Goal: Task Accomplishment & Management: Manage account settings

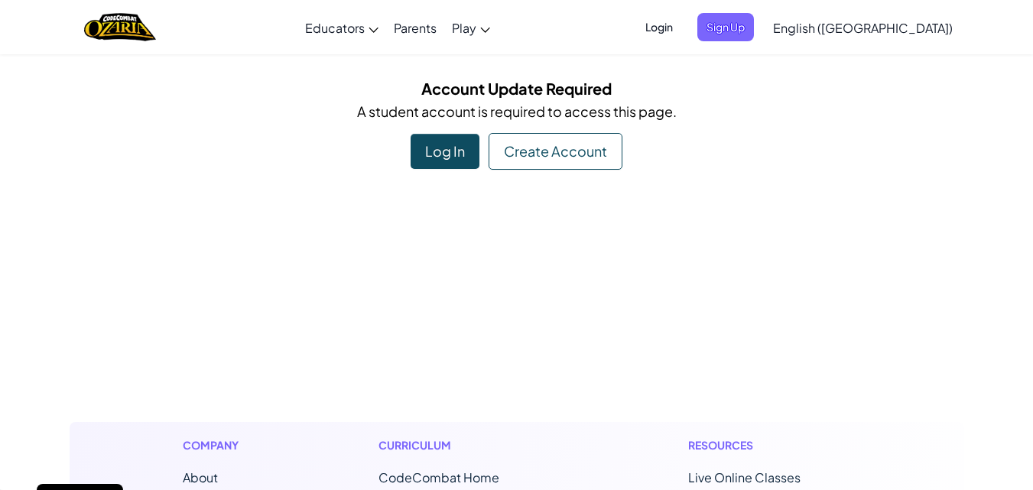
click at [422, 148] on div "Log In" at bounding box center [444, 151] width 69 height 35
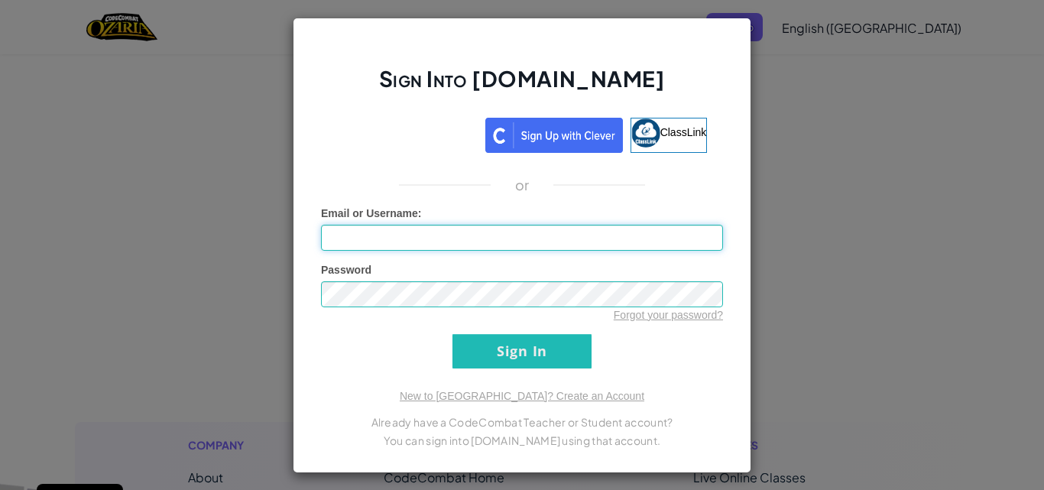
click at [449, 248] on input "Email or Username :" at bounding box center [522, 238] width 402 height 26
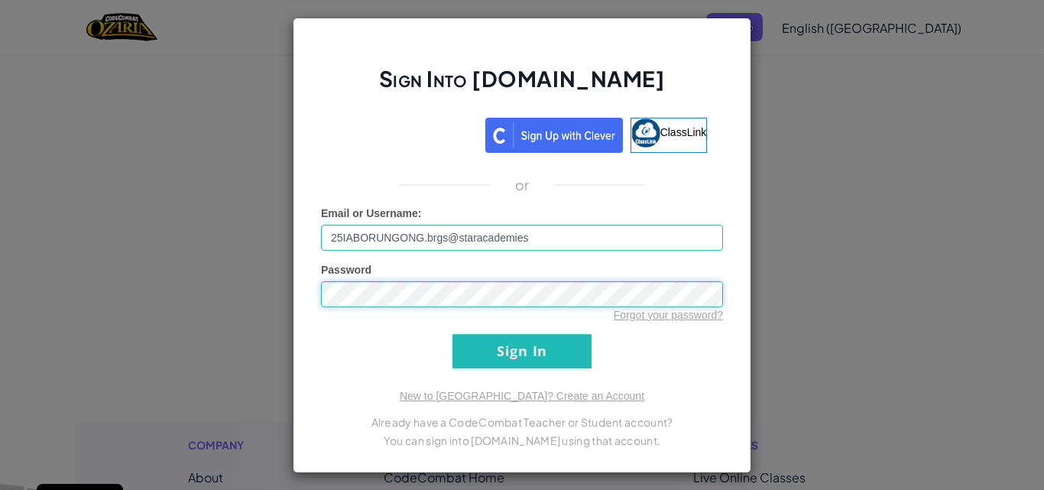
click at [452, 334] on input "Sign In" at bounding box center [521, 351] width 139 height 34
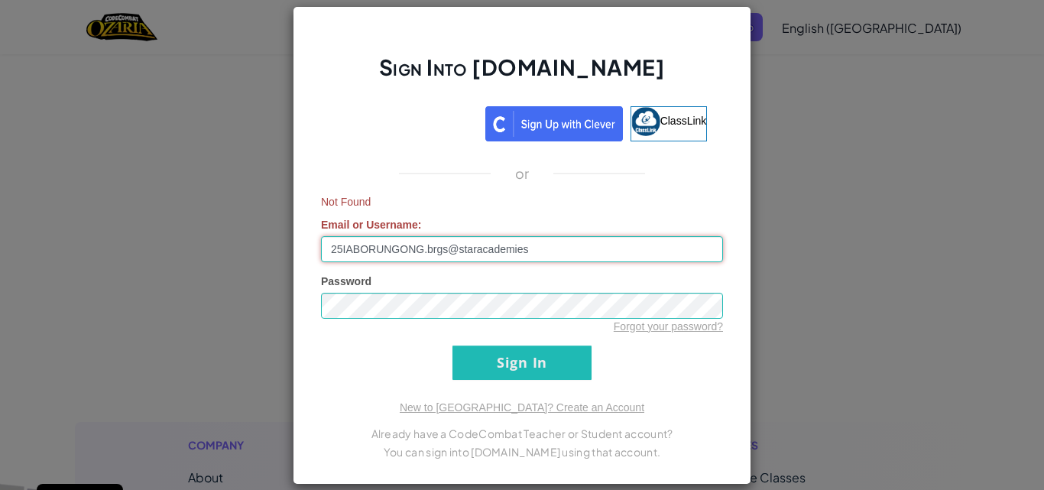
click at [556, 244] on input "25IABORUNGONG.brgs@staracademies" at bounding box center [522, 249] width 402 height 26
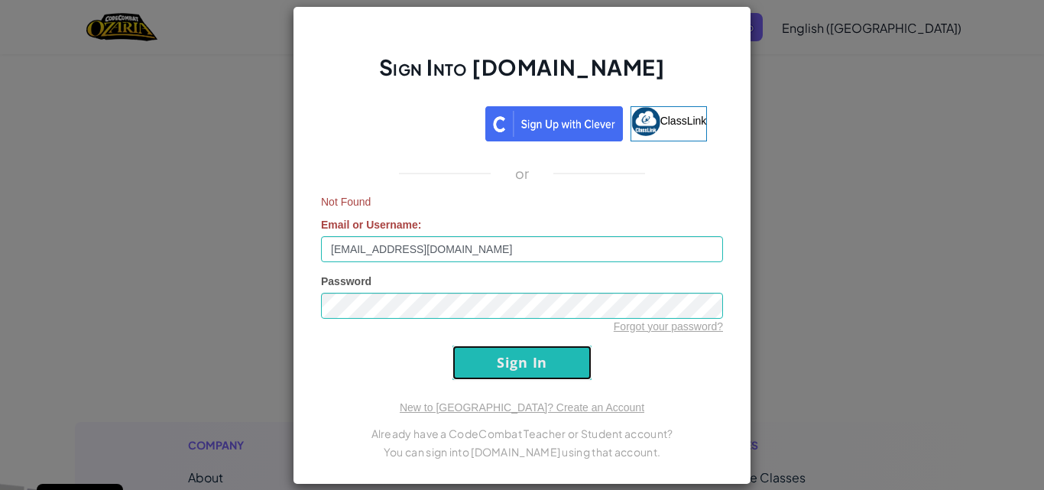
click at [491, 374] on input "Sign In" at bounding box center [521, 362] width 139 height 34
click at [497, 365] on input "Sign In" at bounding box center [521, 362] width 139 height 34
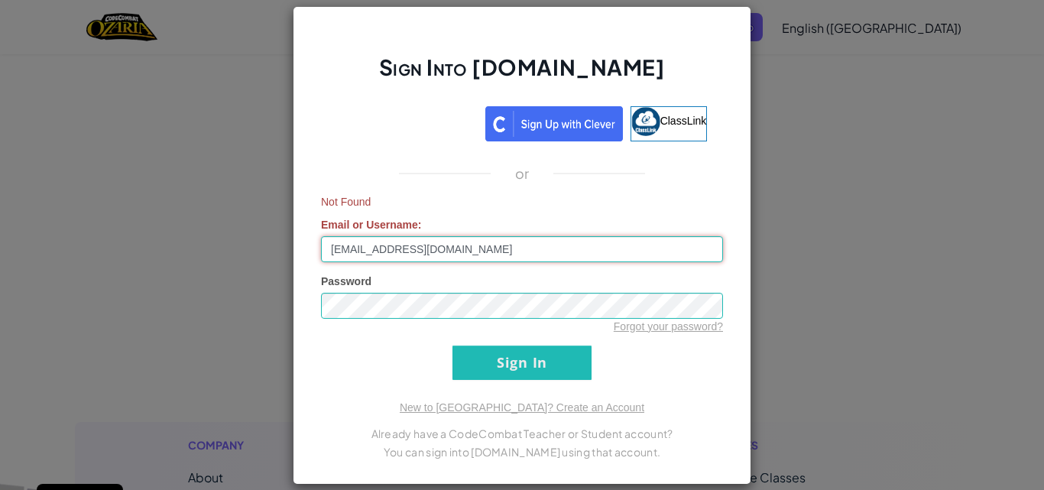
click at [452, 249] on input "[EMAIL_ADDRESS][DOMAIN_NAME]" at bounding box center [522, 249] width 402 height 26
type input "[EMAIL_ADDRESS][DOMAIN_NAME]"
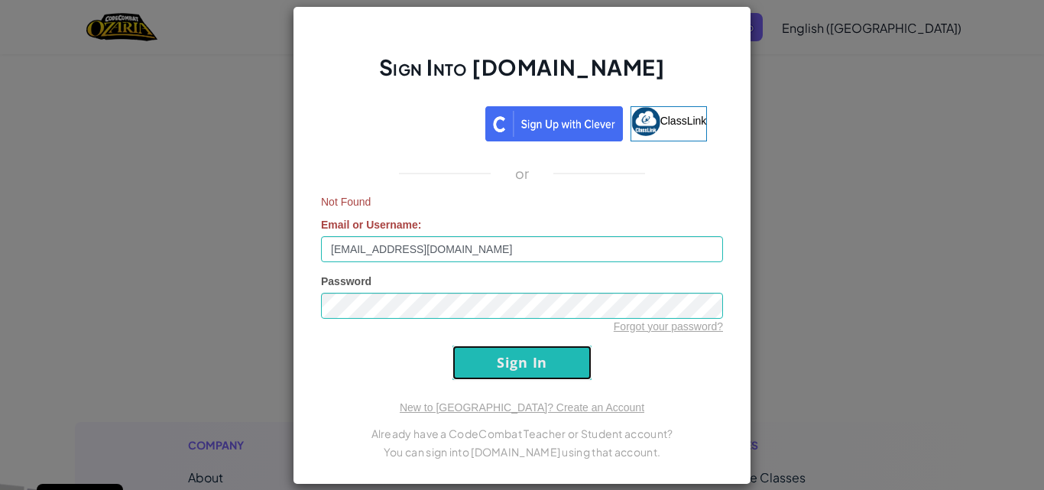
click at [542, 360] on input "Sign In" at bounding box center [521, 362] width 139 height 34
